Goal: Task Accomplishment & Management: Complete application form

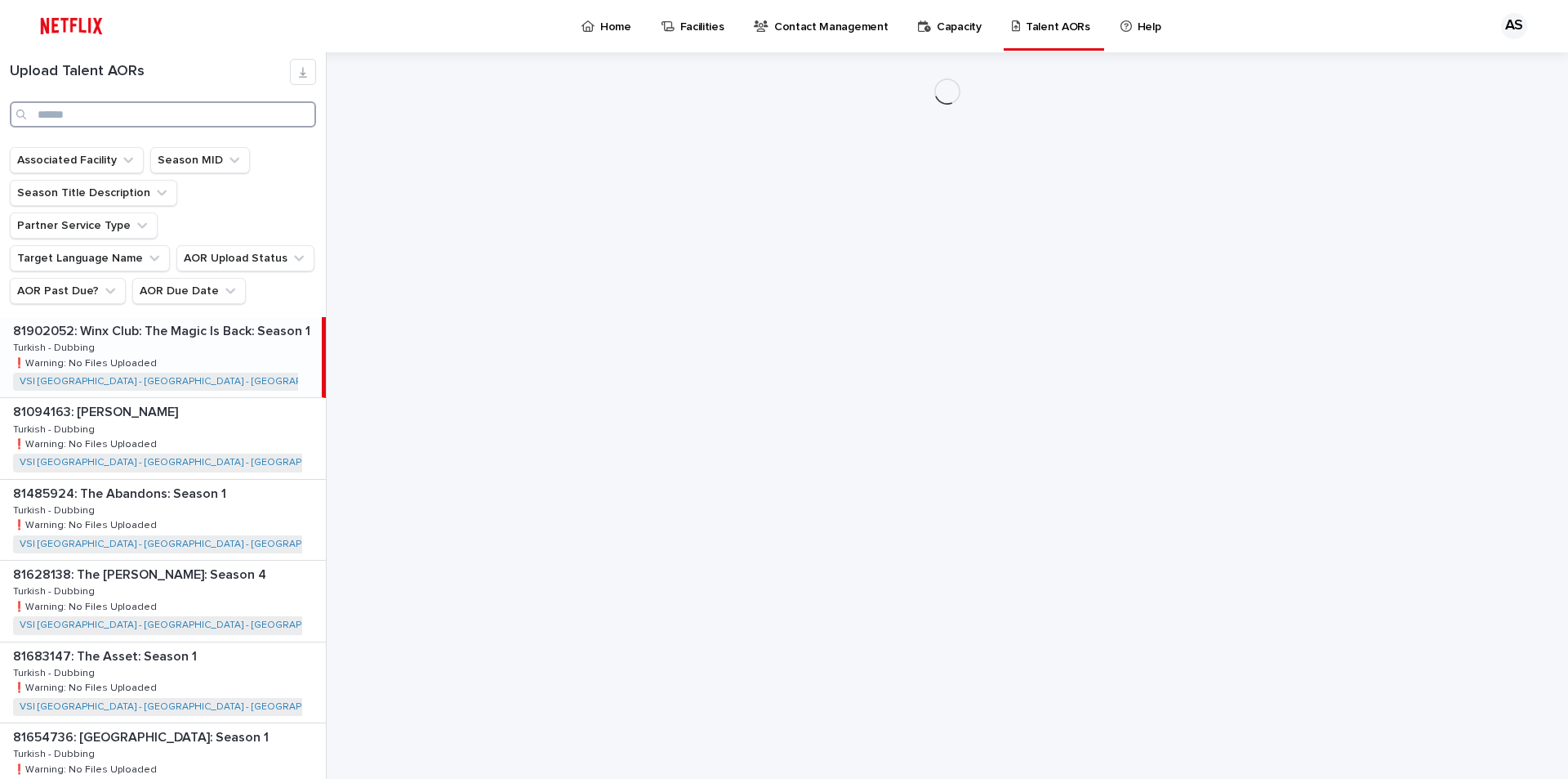
click at [122, 105] on input "Search" at bounding box center [163, 114] width 306 height 26
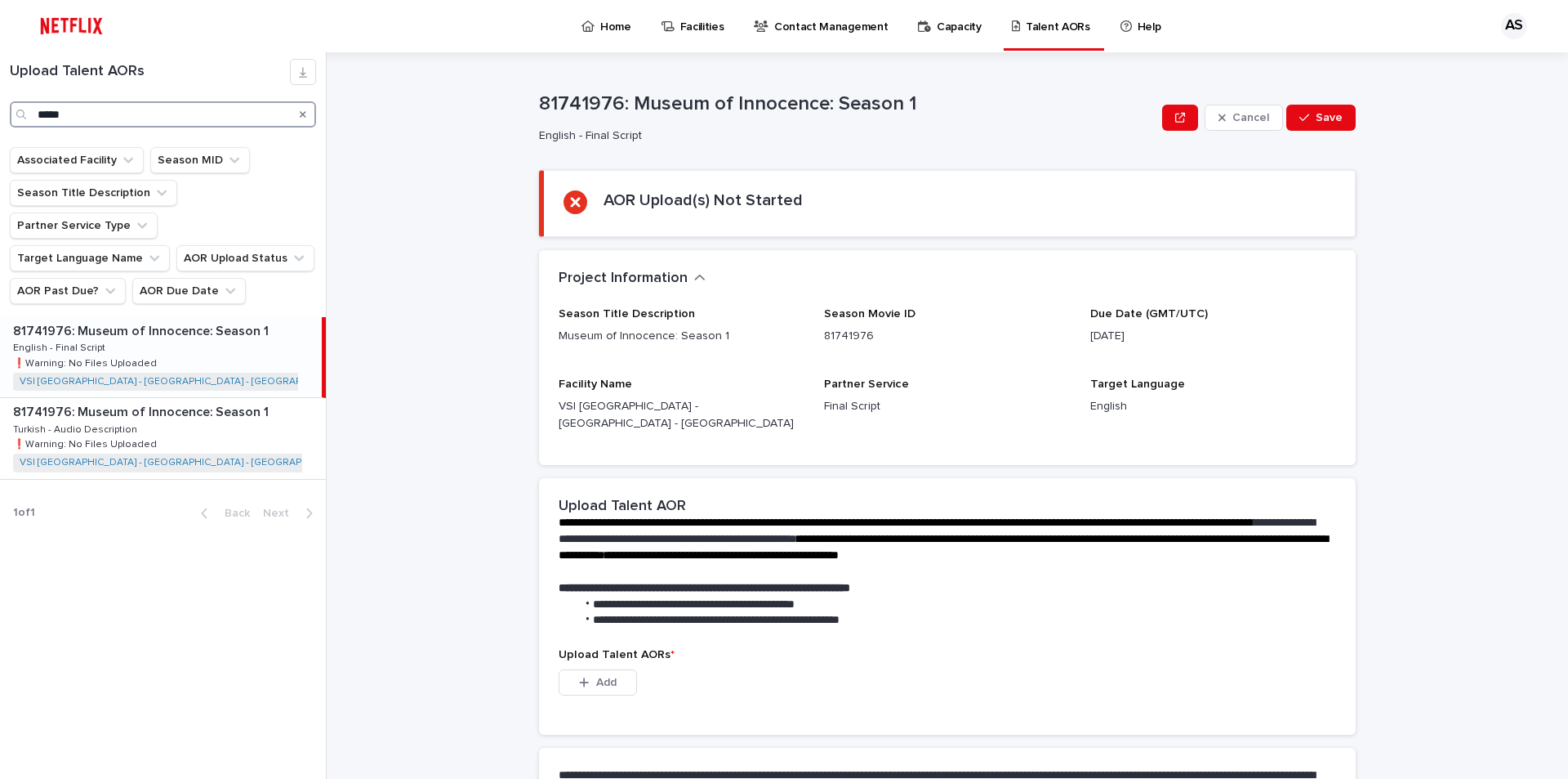
type input "*****"
click at [235, 324] on div "81741976: Museum of Innocence: Season 1 81741976: Museum of Innocence: Season 1…" at bounding box center [161, 357] width 322 height 80
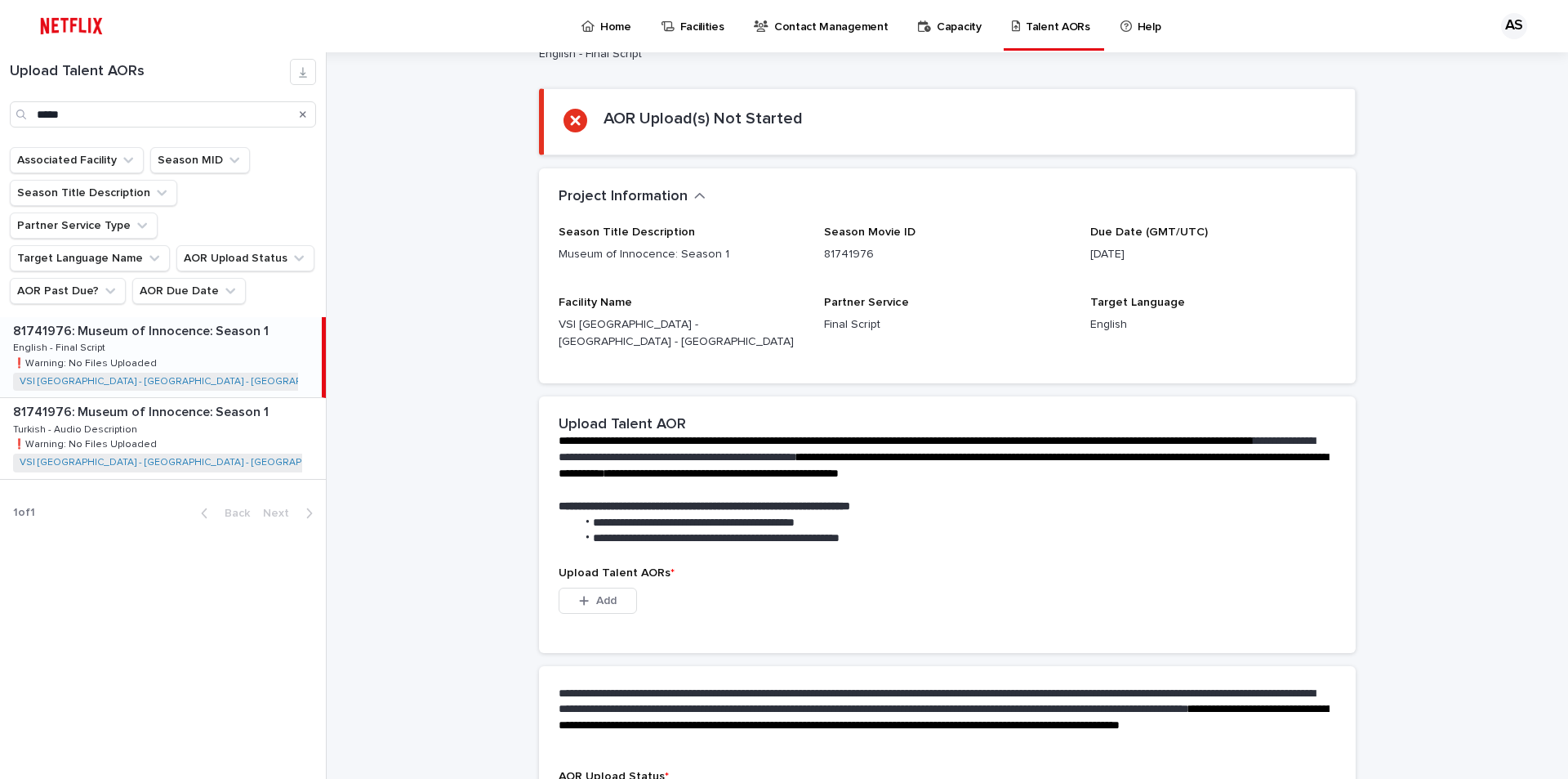
scroll to position [201, 0]
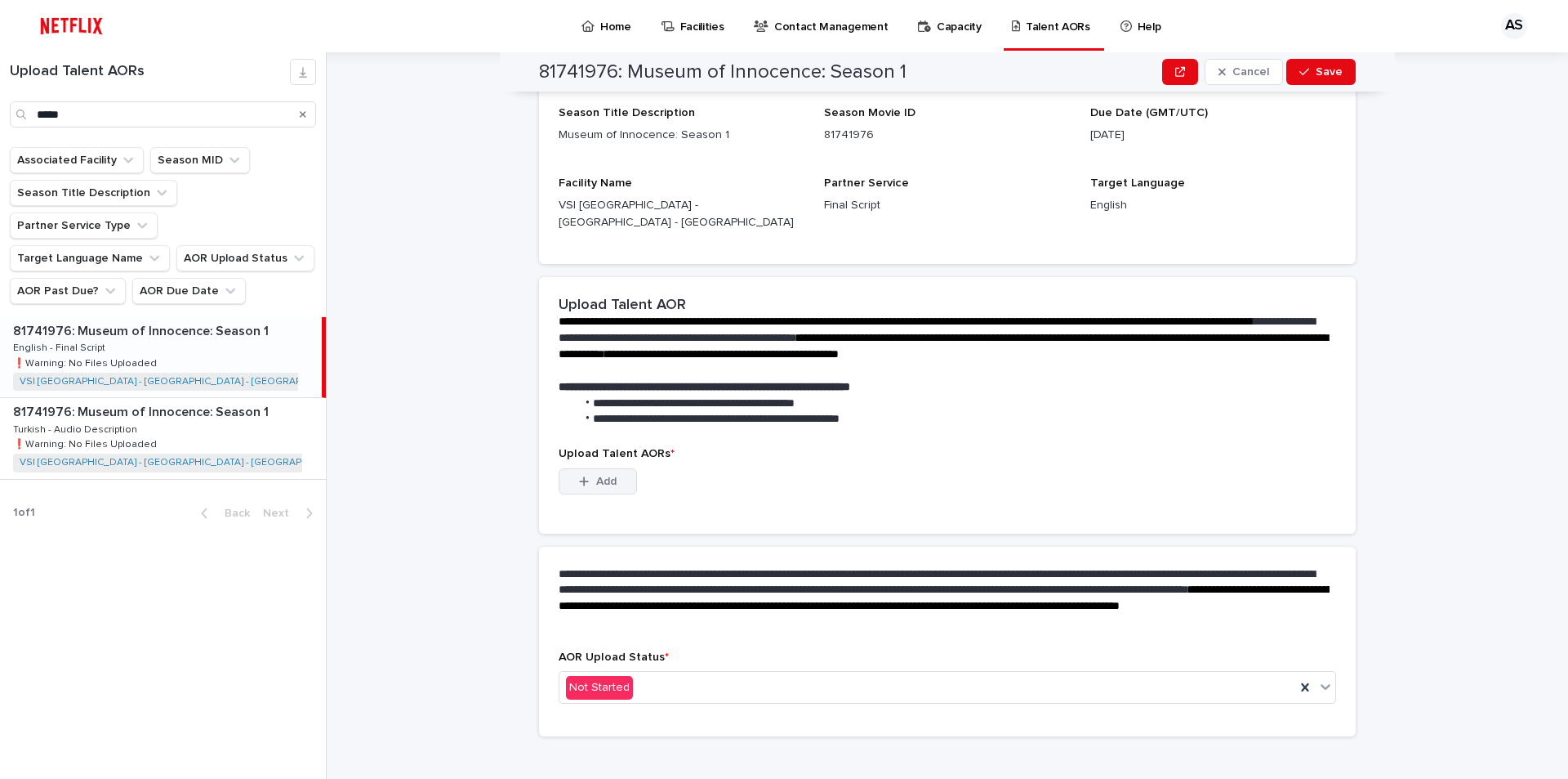
click at [603, 470] on button "Add" at bounding box center [598, 482] width 78 height 26
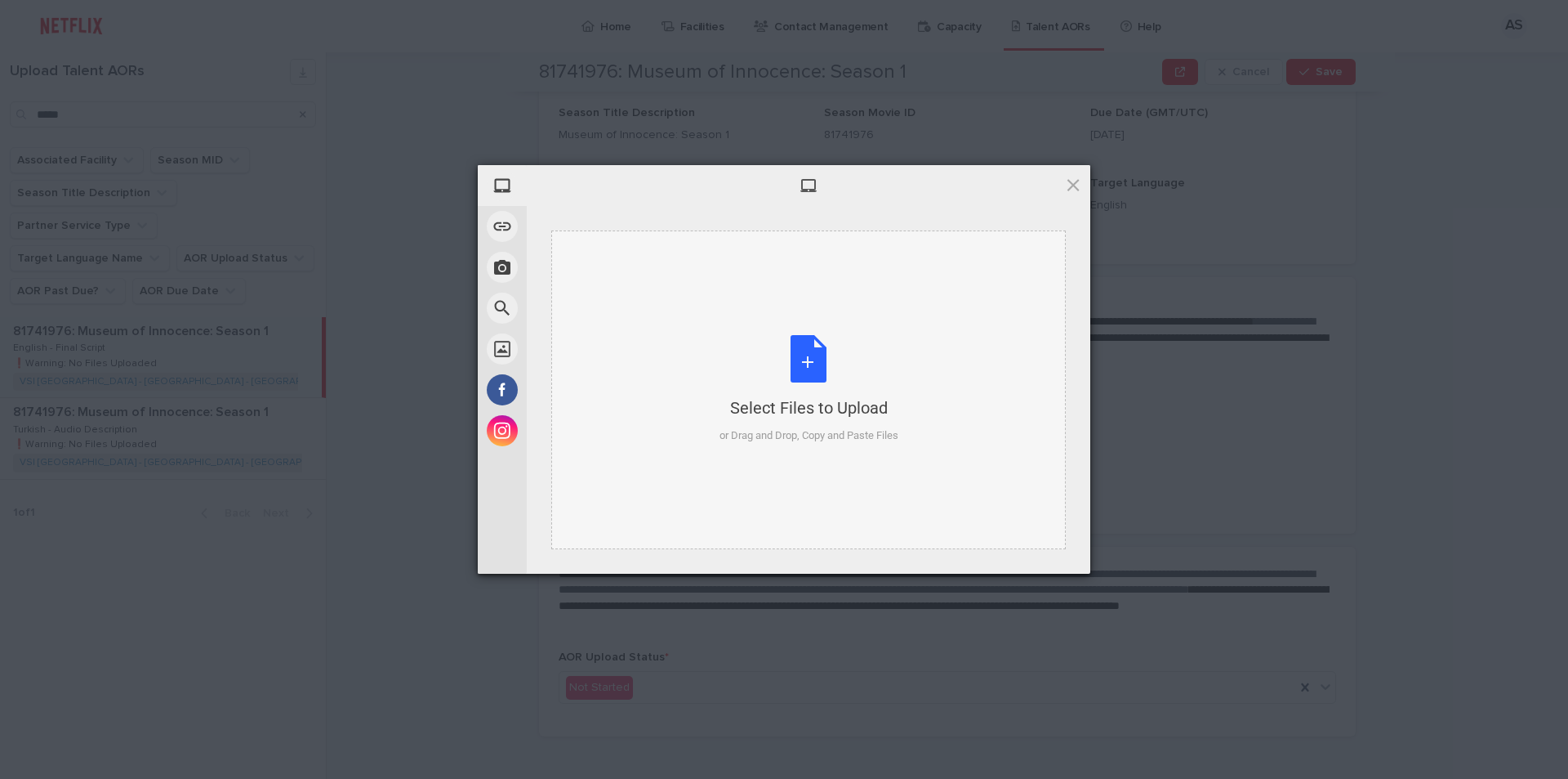
click at [818, 389] on div "Select Files to Upload or Drag and Drop, Copy and Paste Files" at bounding box center [808, 390] width 179 height 109
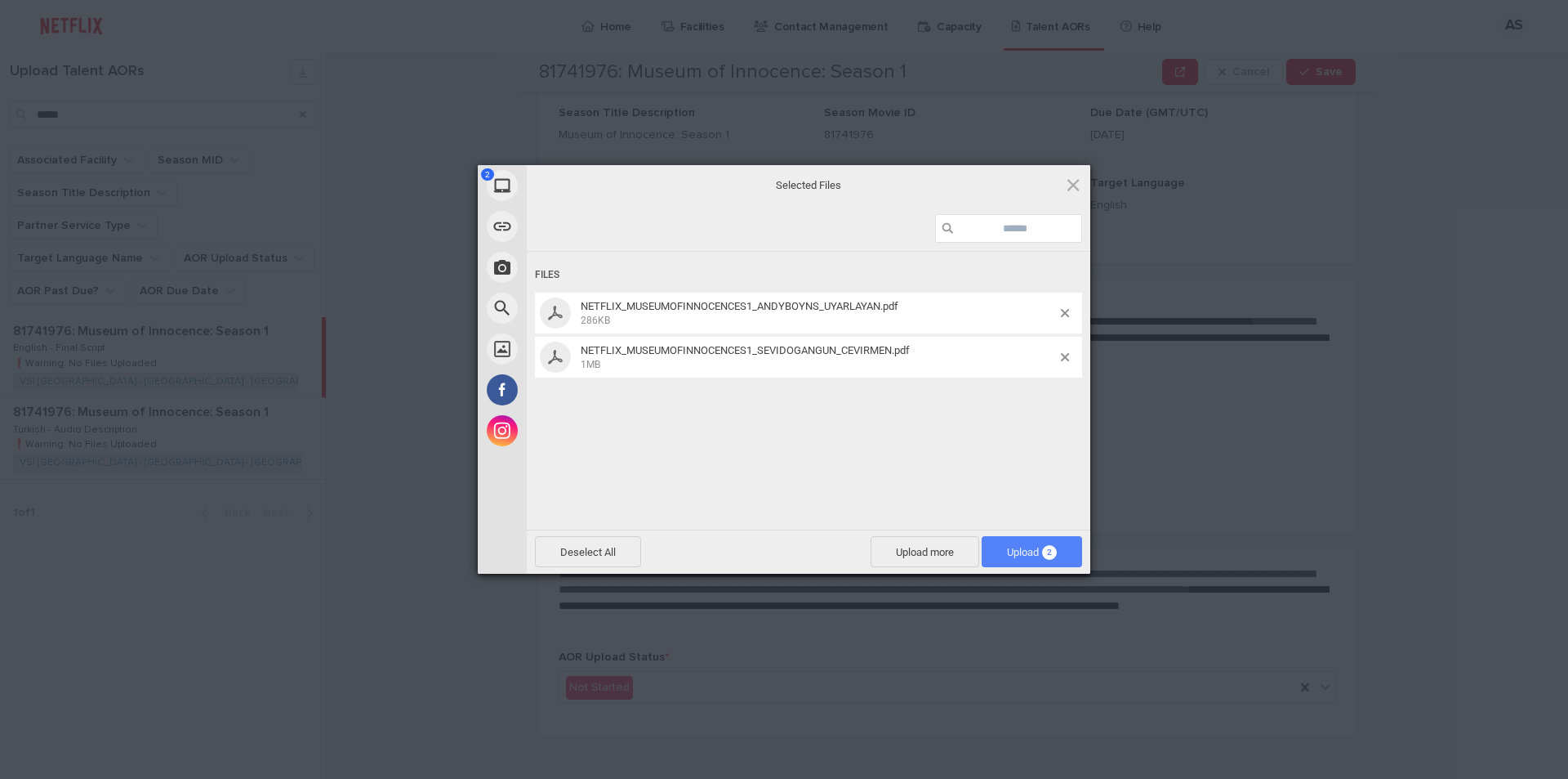
click at [1044, 548] on span "2" at bounding box center [1049, 553] width 15 height 15
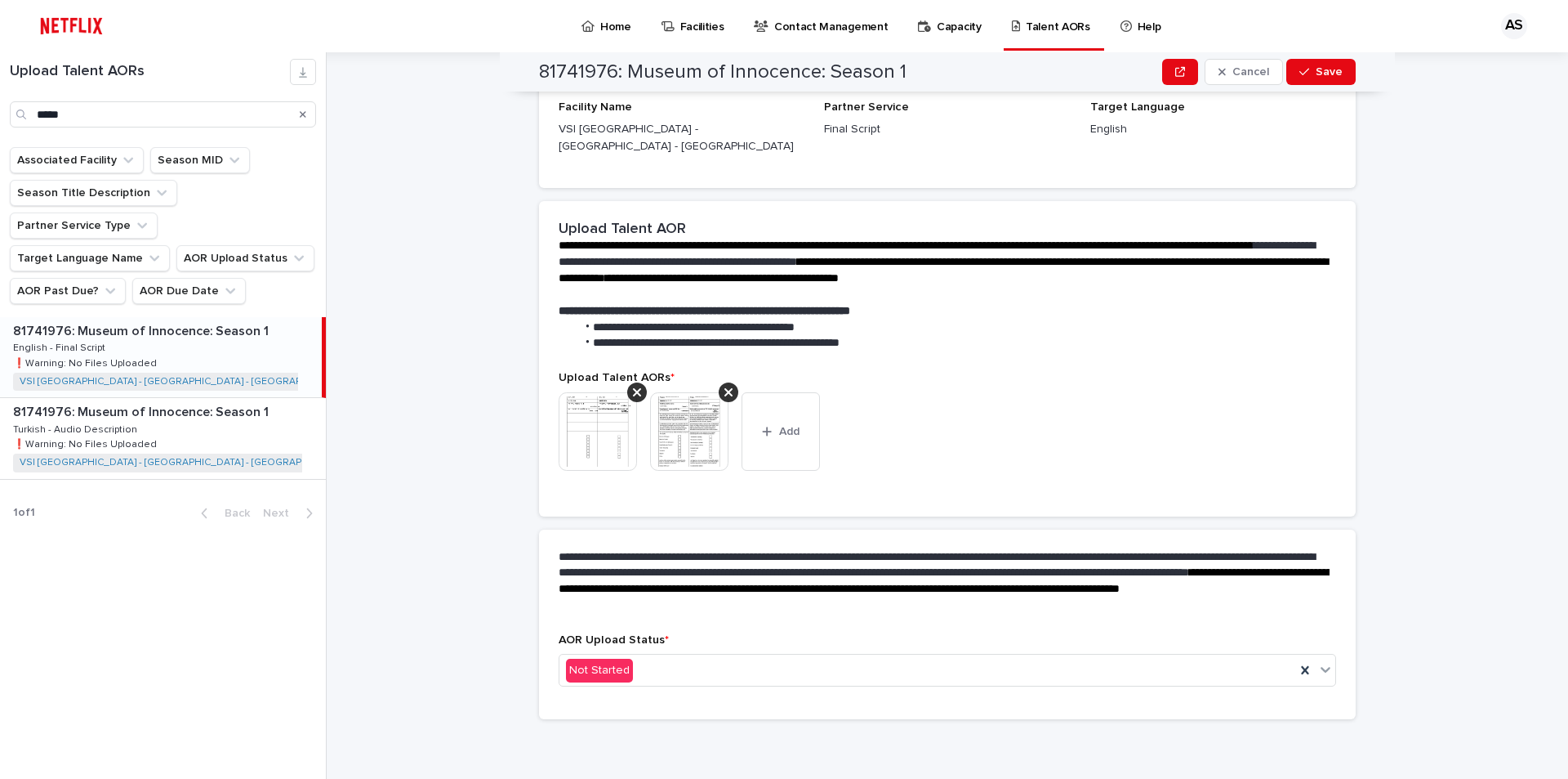
scroll to position [180, 0]
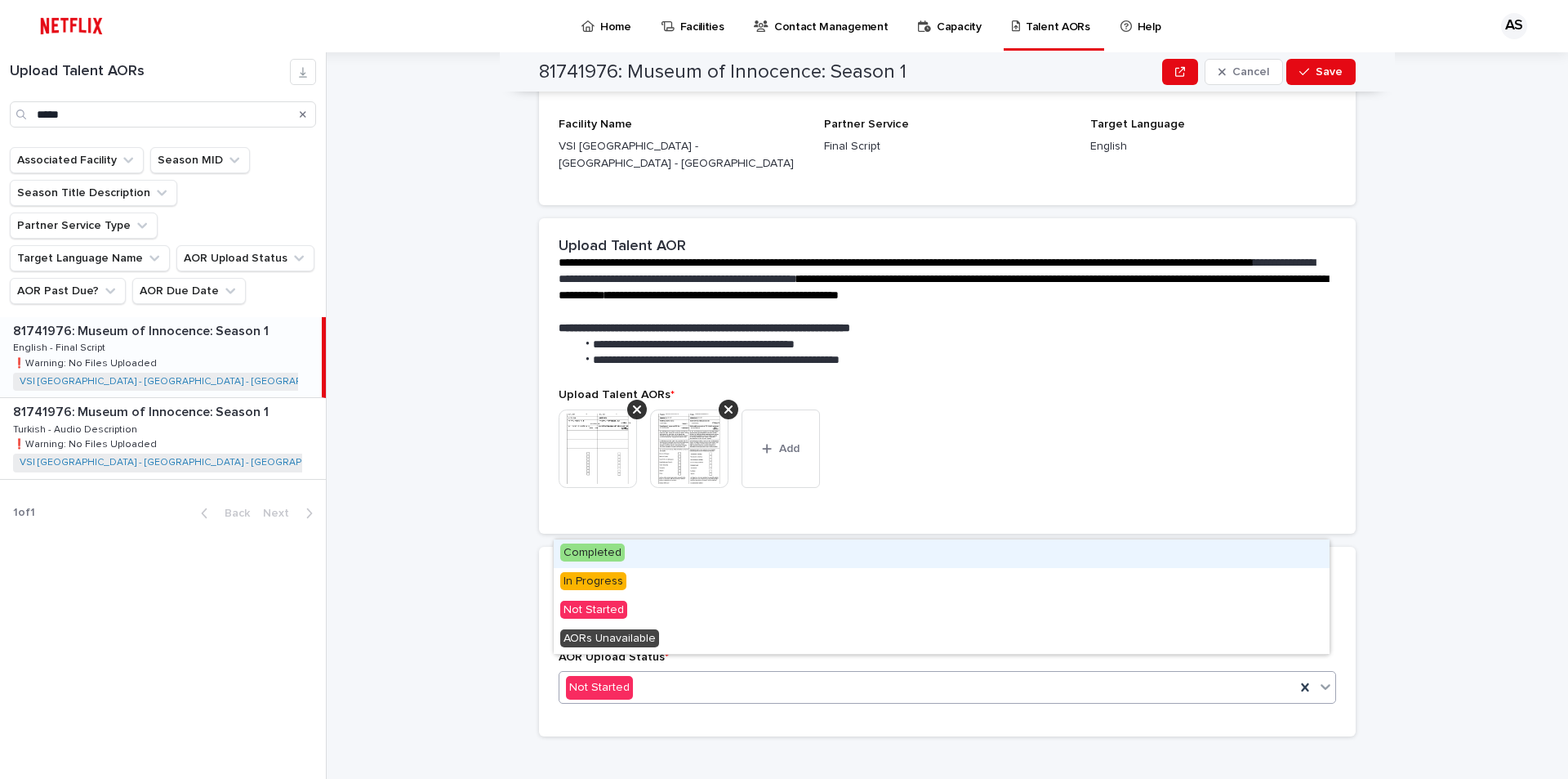
click at [622, 553] on div "Completed" at bounding box center [942, 553] width 776 height 29
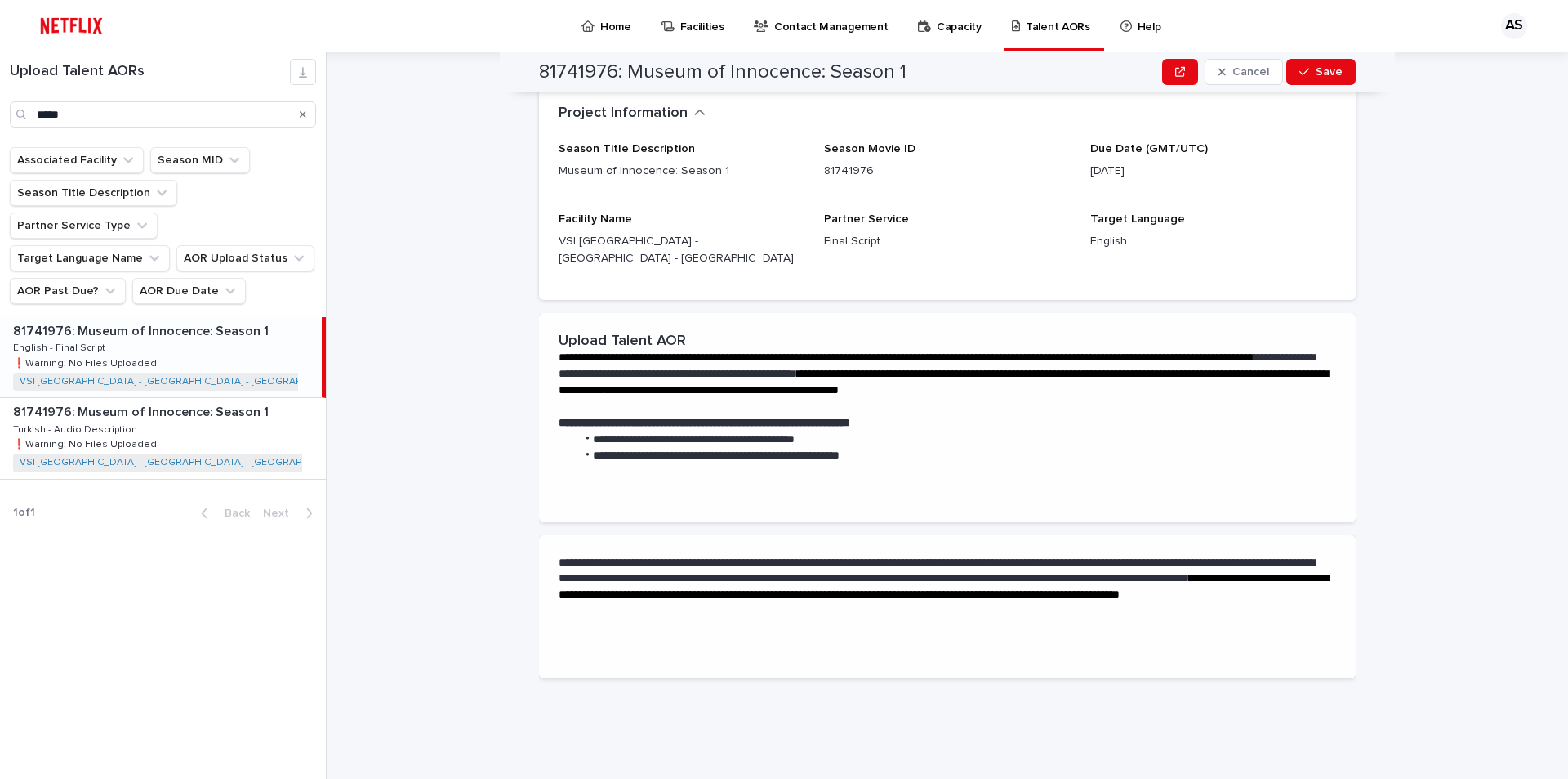
scroll to position [0, 0]
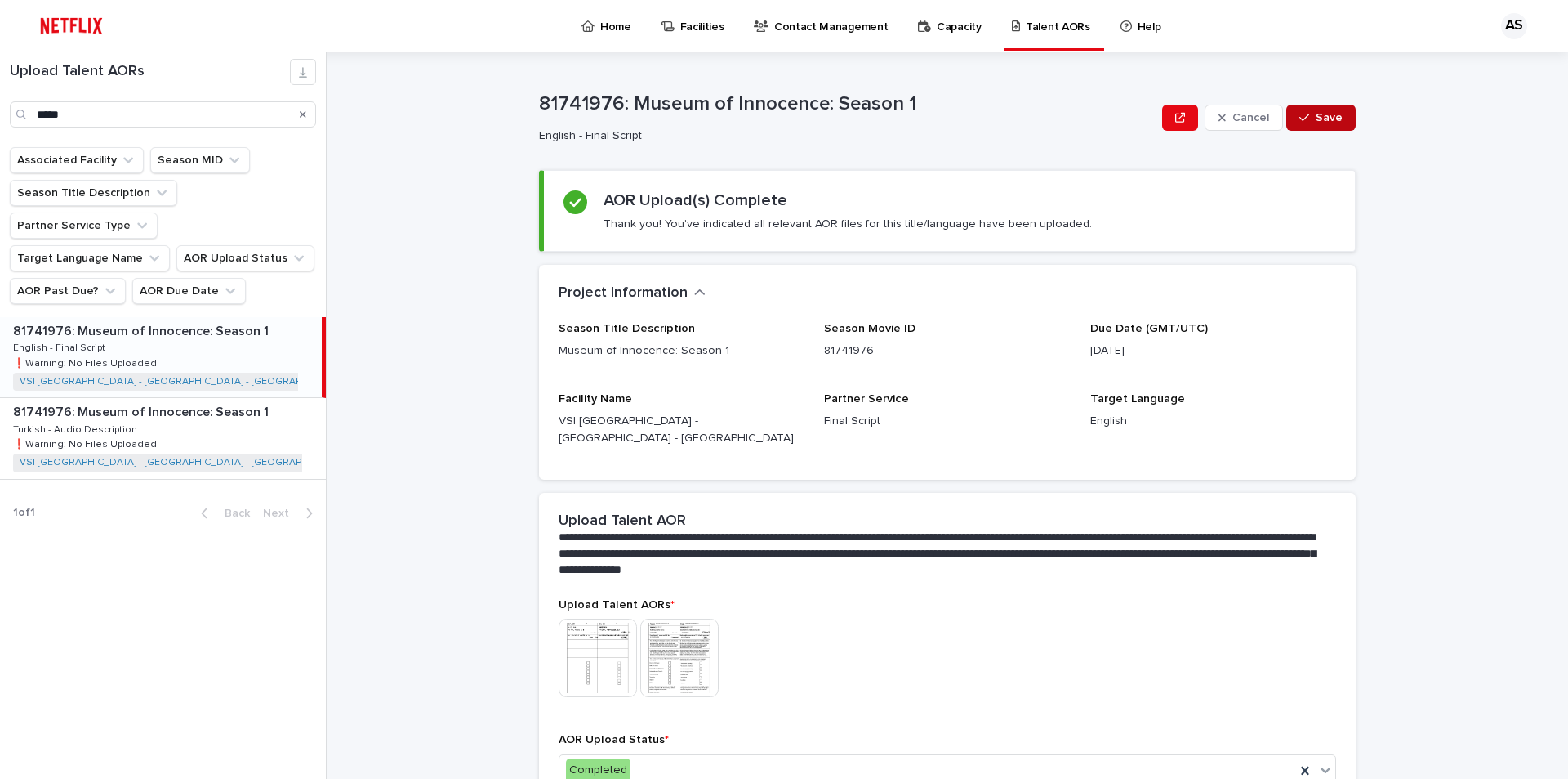
click at [1338, 122] on button "Save" at bounding box center [1321, 118] width 69 height 26
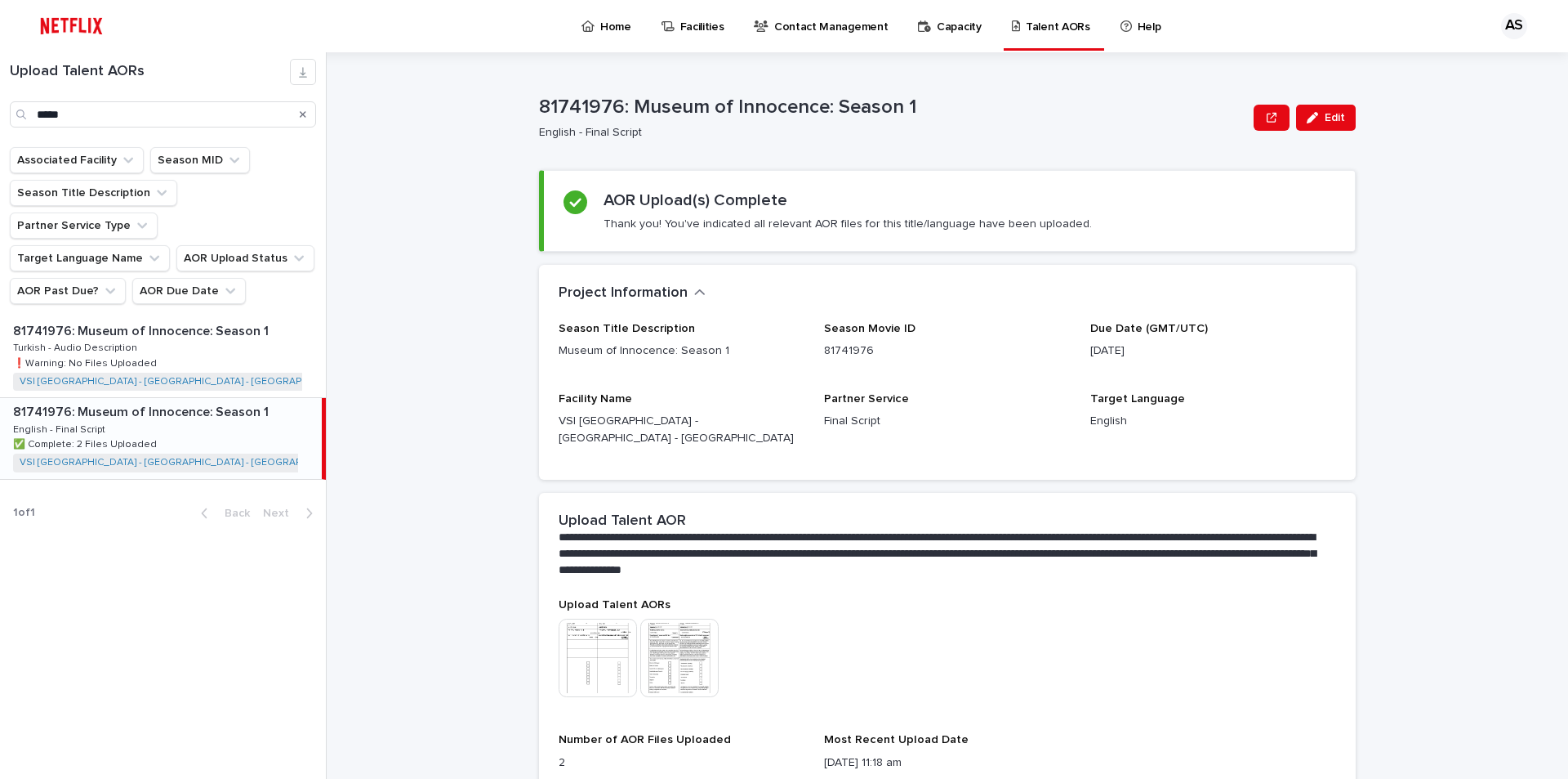
click at [305, 115] on icon "Search" at bounding box center [303, 114] width 7 height 7
